Goal: Task Accomplishment & Management: Manage account settings

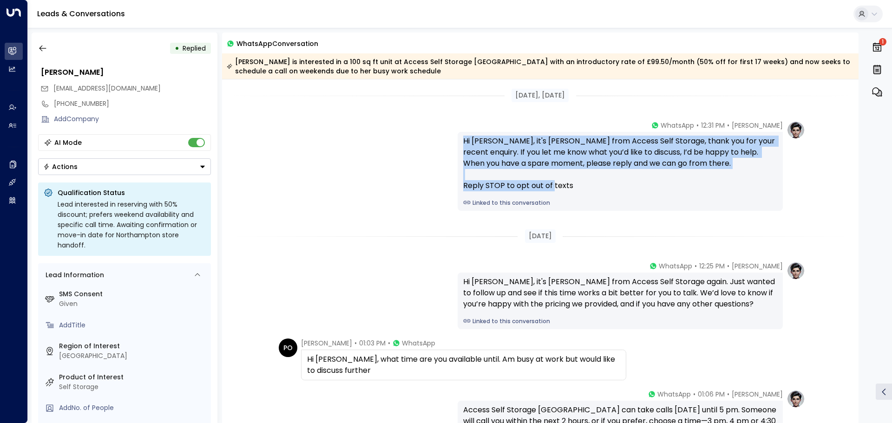
drag, startPoint x: 462, startPoint y: 138, endPoint x: 570, endPoint y: 185, distance: 117.1
click at [570, 185] on div "Hi [PERSON_NAME], it's [PERSON_NAME] from Access Self Storage, thank you for yo…" at bounding box center [620, 164] width 314 height 56
copy div "Hi [PERSON_NAME], it's [PERSON_NAME] from Access Self Storage, thank you for yo…"
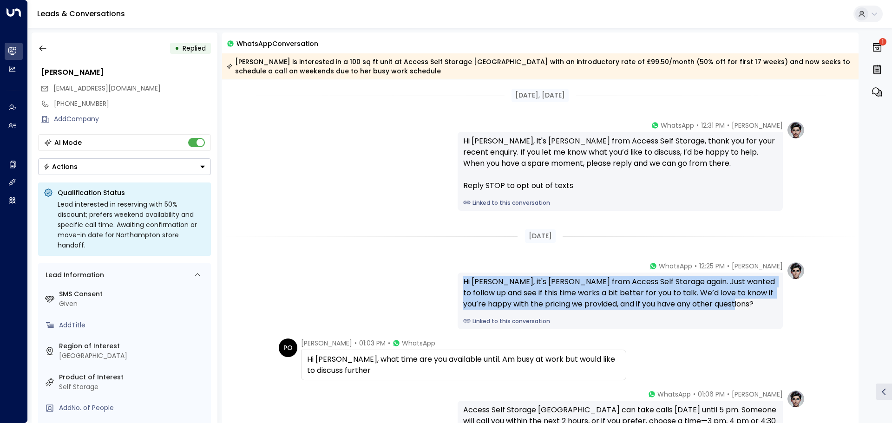
drag, startPoint x: 463, startPoint y: 280, endPoint x: 733, endPoint y: 303, distance: 271.2
click at [733, 303] on div "Hi [PERSON_NAME], it's [PERSON_NAME] from Access Self Storage again. Just wante…" at bounding box center [620, 292] width 314 height 33
copy div "Hi [PERSON_NAME], it's [PERSON_NAME] from Access Self Storage again. Just wante…"
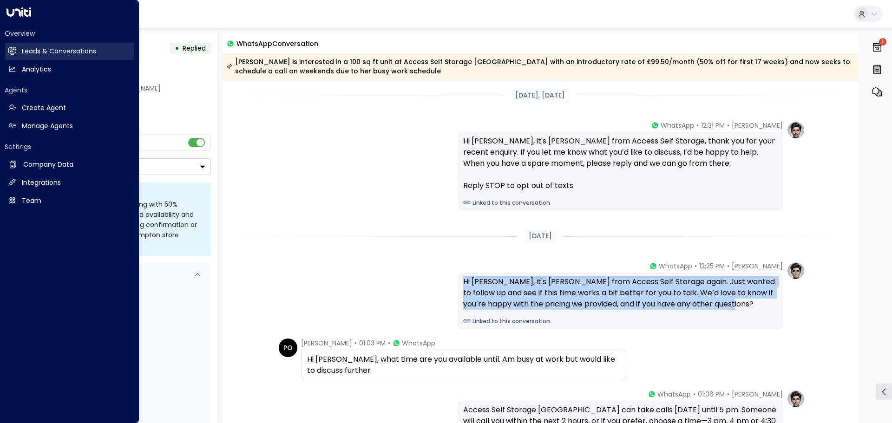
click at [21, 53] on link "Leads & Conversations Leads & Conversations" at bounding box center [70, 51] width 130 height 17
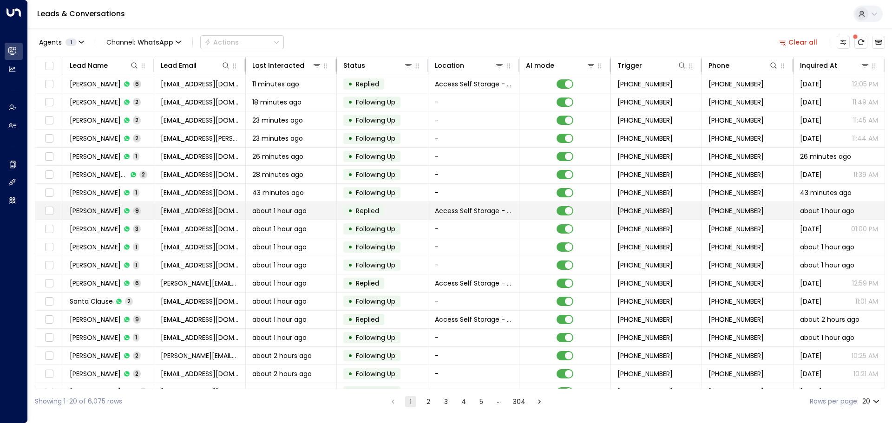
click at [146, 210] on td "[PERSON_NAME] 9" at bounding box center [108, 211] width 91 height 18
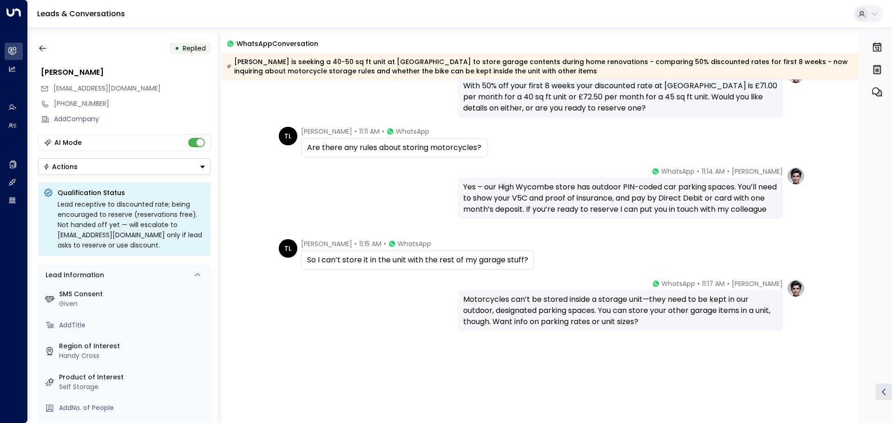
scroll to position [330, 0]
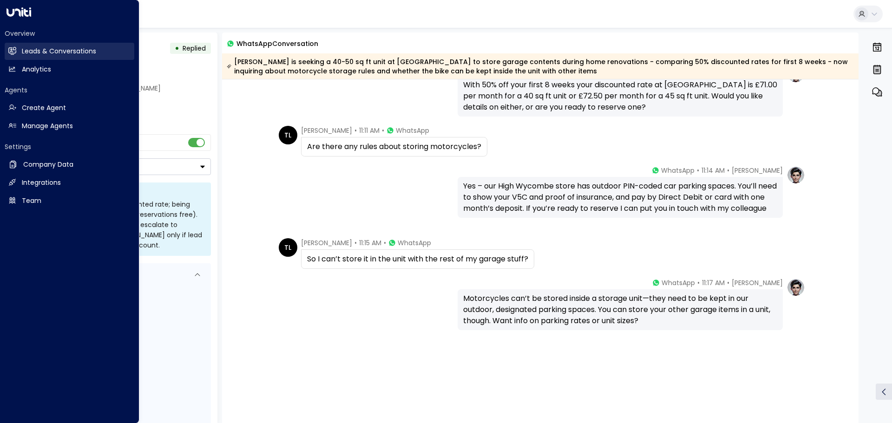
click at [38, 49] on h2 "Leads & Conversations" at bounding box center [59, 51] width 74 height 10
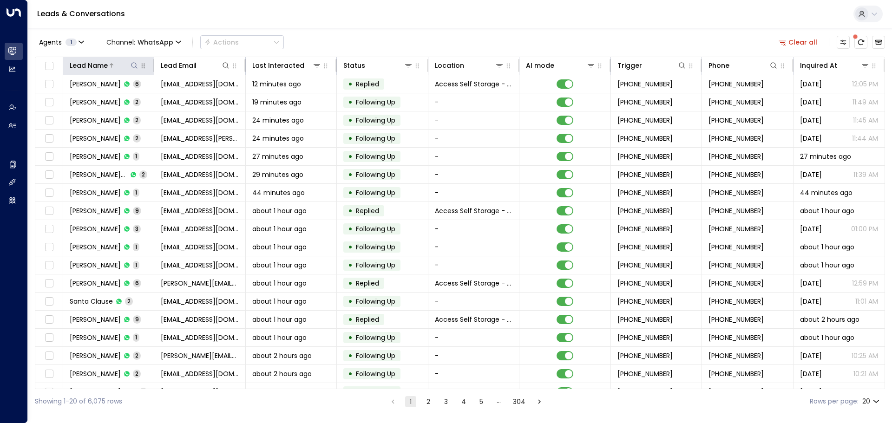
click at [134, 65] on icon at bounding box center [133, 65] width 7 height 7
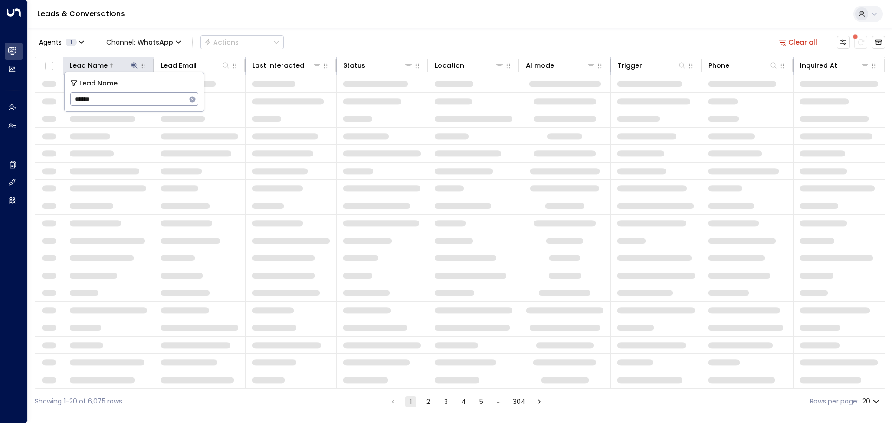
type input "*******"
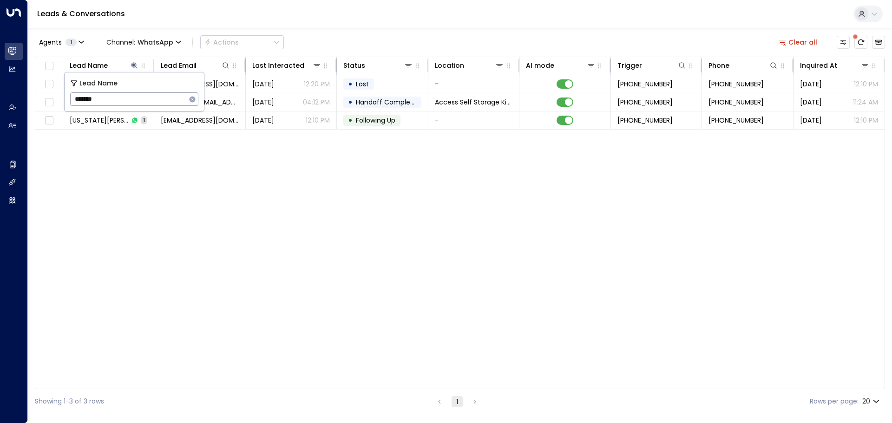
click at [150, 140] on div "Lead Name Lead Email Last Interacted Status Location AI mode Trigger Phone Inqu…" at bounding box center [460, 223] width 850 height 332
click at [135, 65] on icon at bounding box center [134, 65] width 6 height 6
click at [141, 67] on icon "button" at bounding box center [142, 65] width 7 height 7
click at [130, 65] on icon at bounding box center [133, 65] width 7 height 7
drag, startPoint x: 108, startPoint y: 96, endPoint x: 67, endPoint y: 95, distance: 40.4
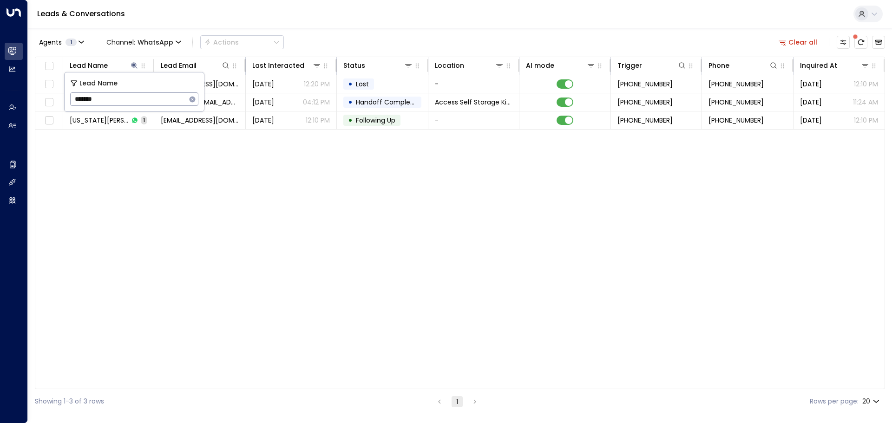
click at [67, 95] on div "Lead Name ******* ​" at bounding box center [134, 91] width 139 height 39
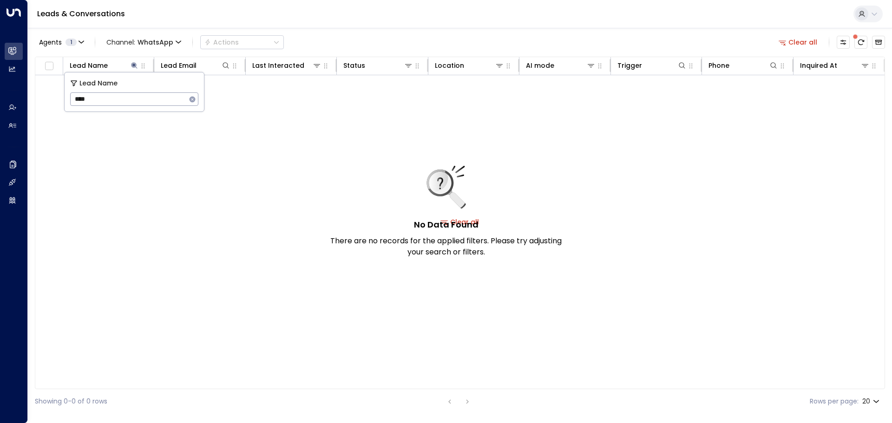
type input "****"
click at [190, 99] on icon "button" at bounding box center [192, 99] width 6 height 6
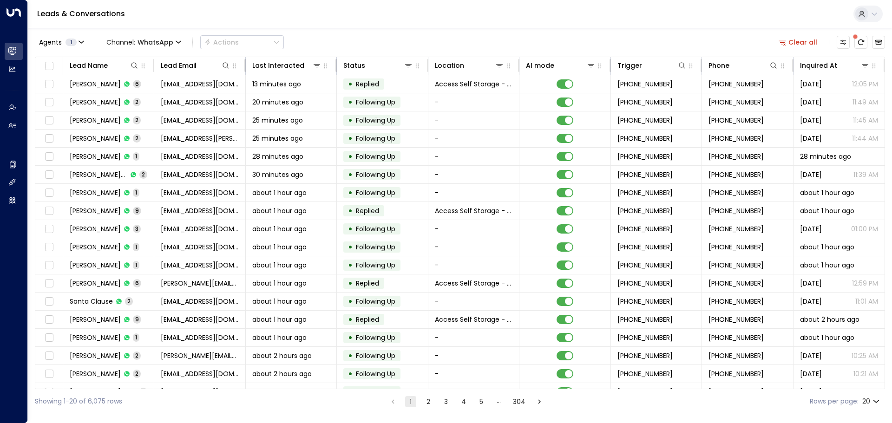
click at [197, 121] on span "[EMAIL_ADDRESS][DOMAIN_NAME]" at bounding box center [200, 120] width 78 height 9
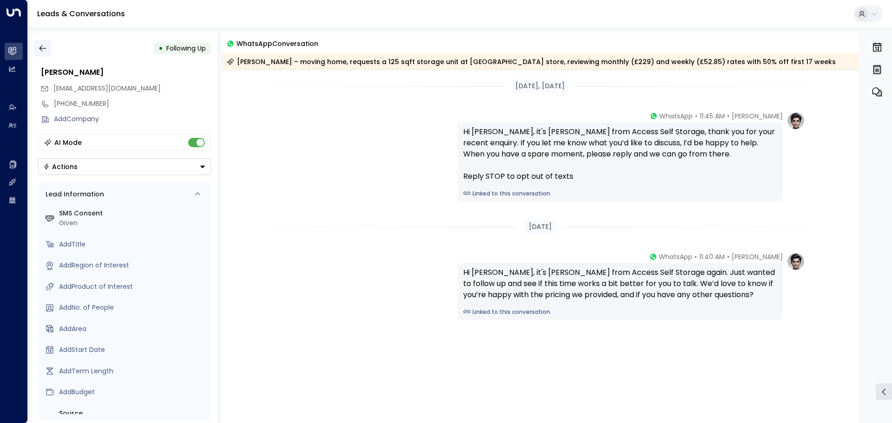
click at [46, 46] on icon "button" at bounding box center [42, 48] width 9 height 9
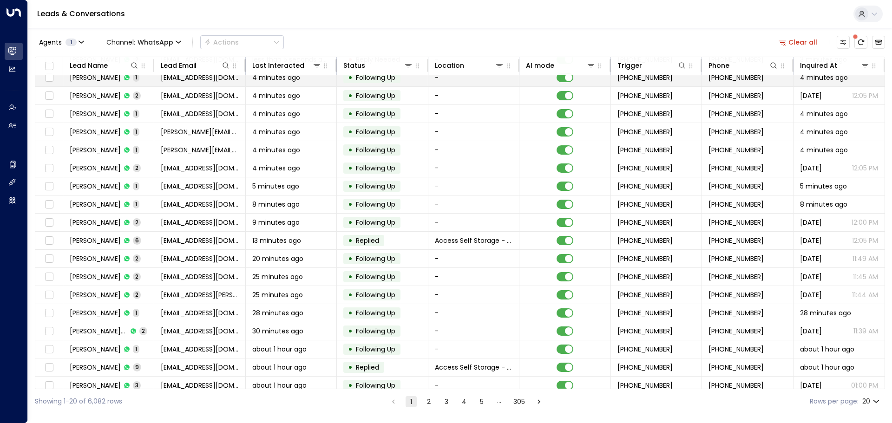
scroll to position [46, 0]
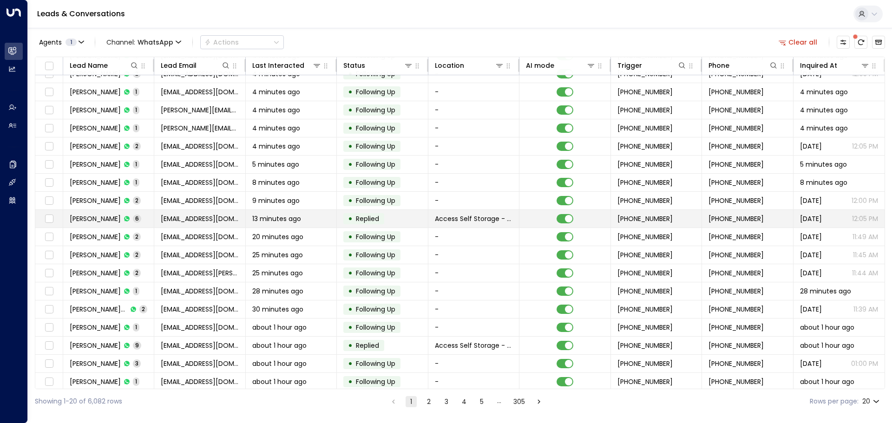
click at [140, 213] on td "[PERSON_NAME] 6" at bounding box center [108, 219] width 91 height 18
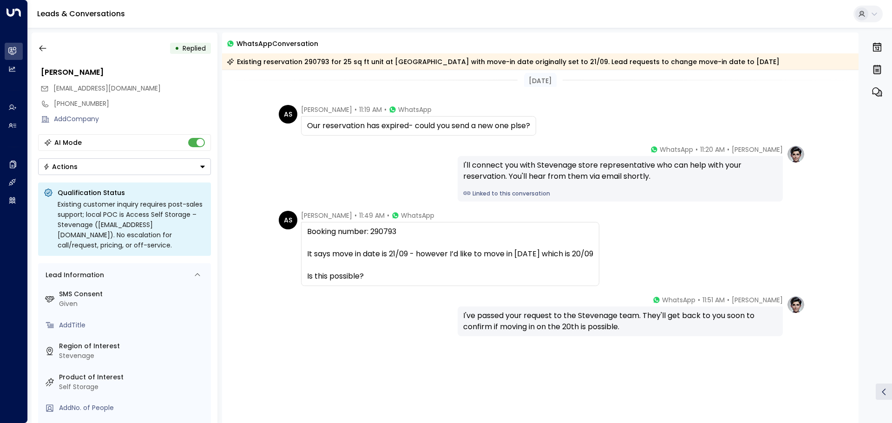
scroll to position [272, 0]
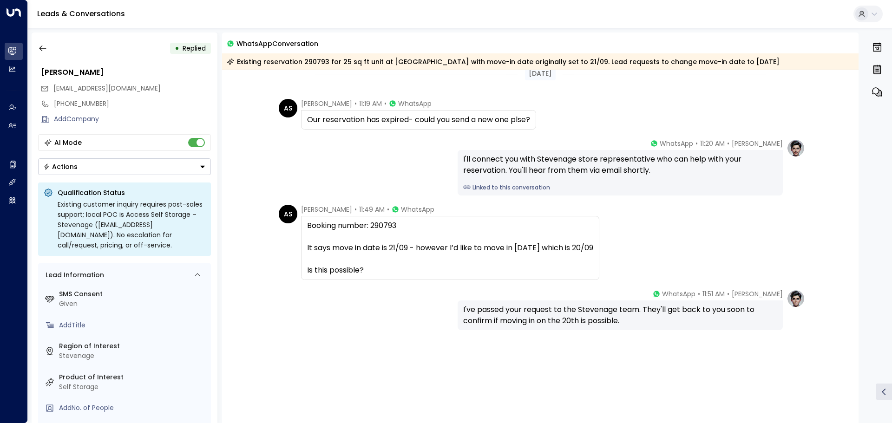
click at [36, 39] on div "• Replied [PERSON_NAME] [EMAIL_ADDRESS][DOMAIN_NAME] [PHONE_NUMBER] Add Company…" at bounding box center [125, 228] width 186 height 391
click at [40, 45] on icon "button" at bounding box center [42, 48] width 9 height 9
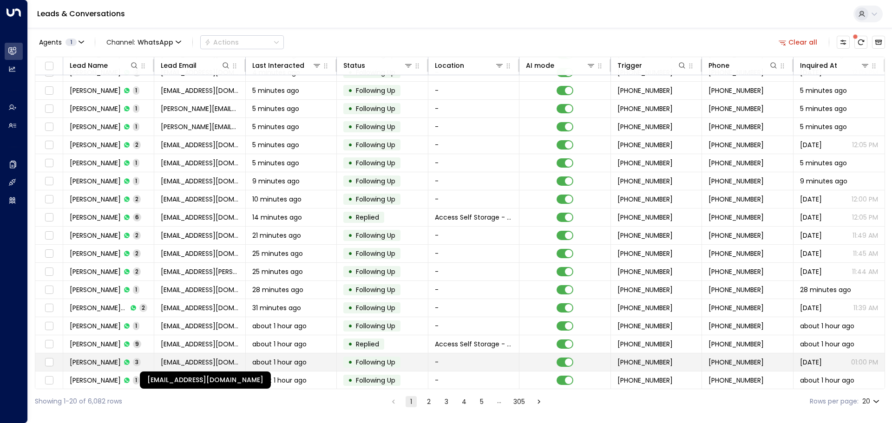
scroll to position [52, 0]
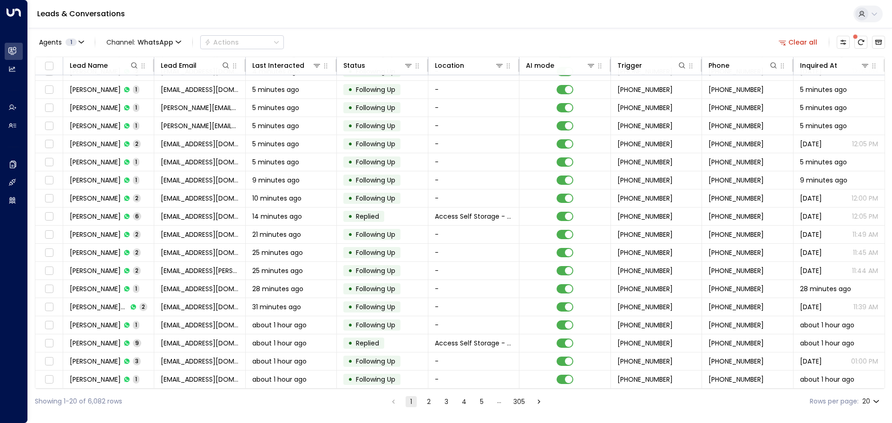
click at [428, 399] on button "2" at bounding box center [428, 401] width 11 height 11
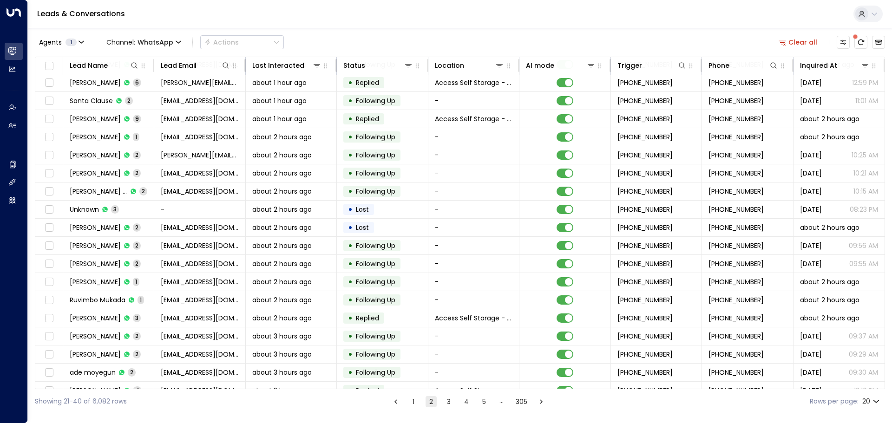
scroll to position [52, 0]
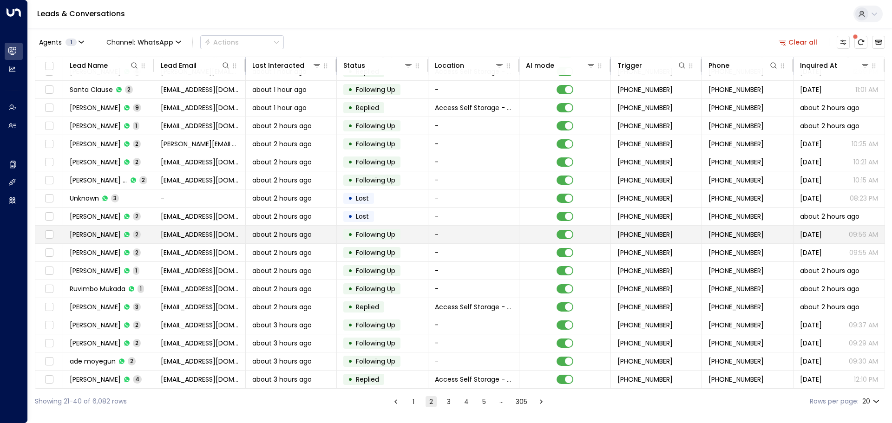
click at [146, 228] on td "[PERSON_NAME] 2" at bounding box center [108, 235] width 91 height 18
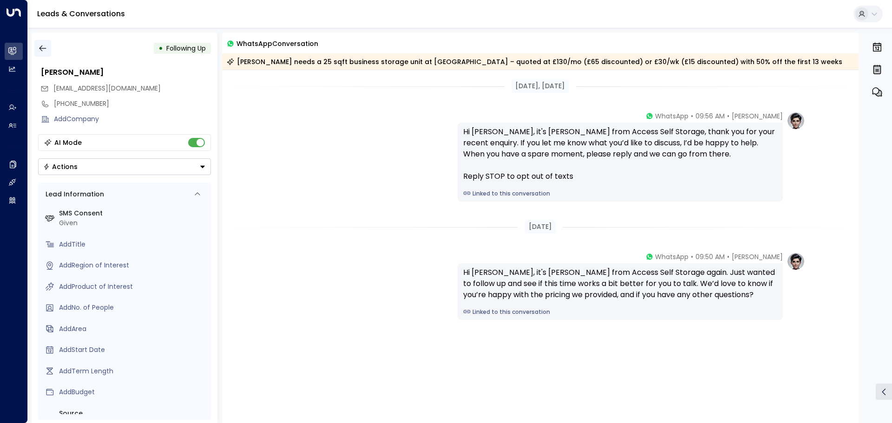
click at [46, 47] on icon "button" at bounding box center [42, 48] width 9 height 9
